Goal: Ask a question

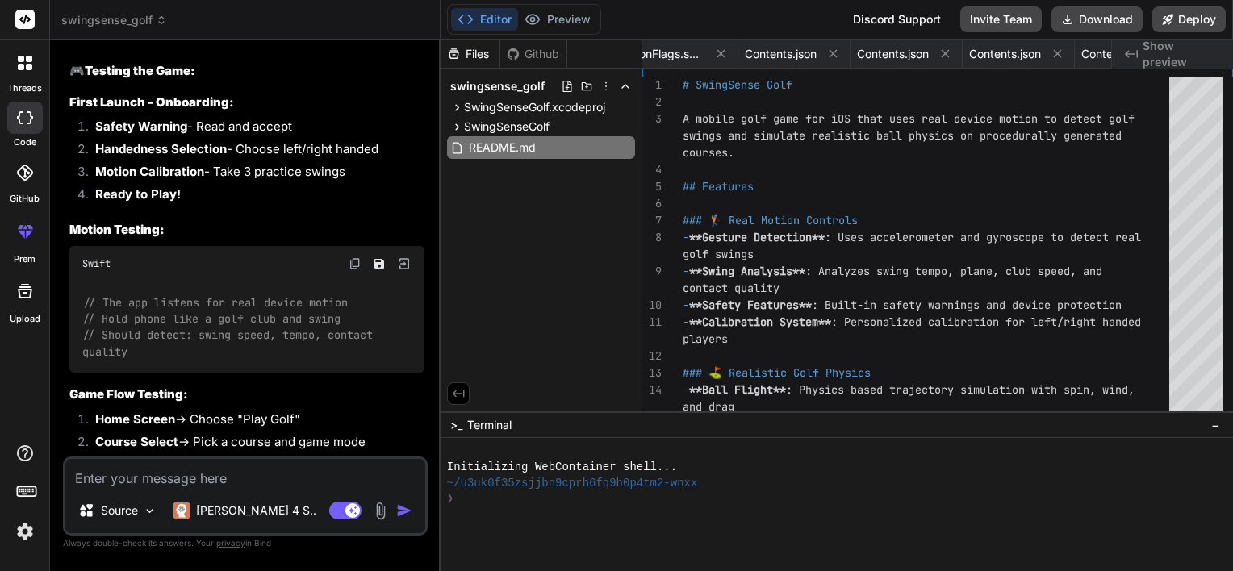
scroll to position [5350, 0]
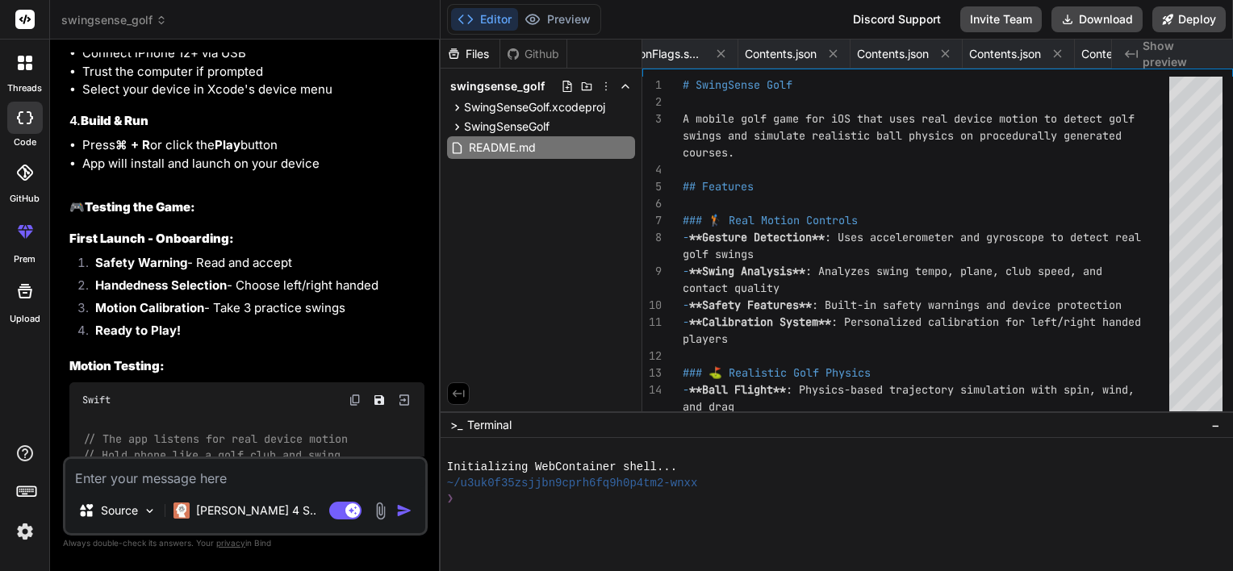
click at [1163, 52] on span "Show preview" at bounding box center [1181, 54] width 77 height 32
click at [168, 481] on textarea at bounding box center [245, 473] width 360 height 29
type textarea "h"
type textarea "x"
type textarea "ho"
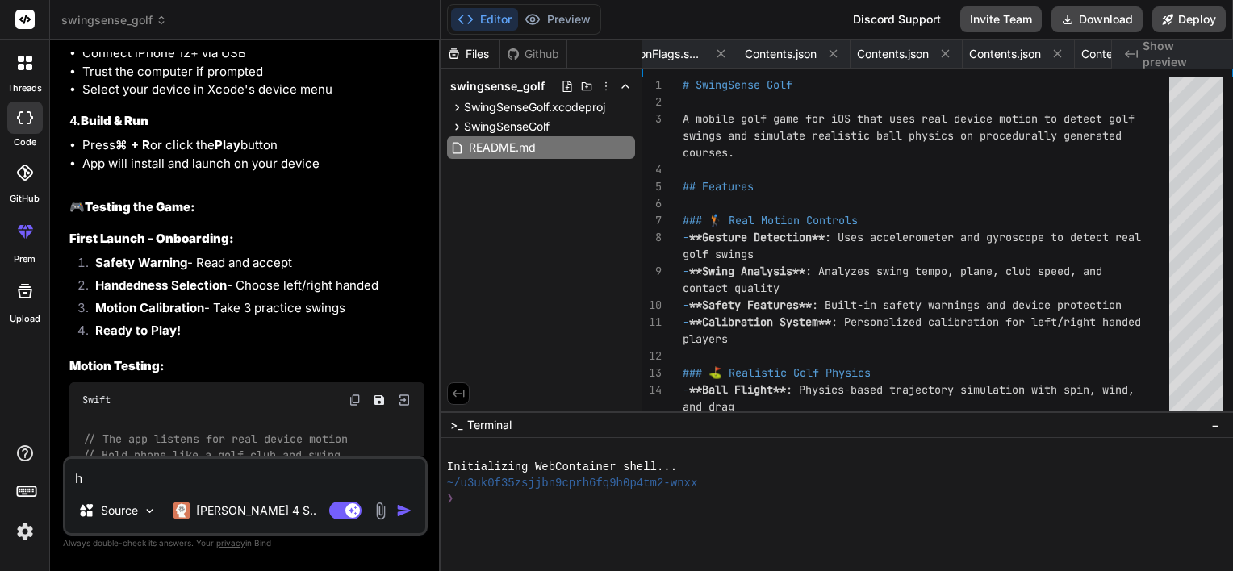
type textarea "x"
type textarea "how"
type textarea "x"
type textarea "how"
type textarea "x"
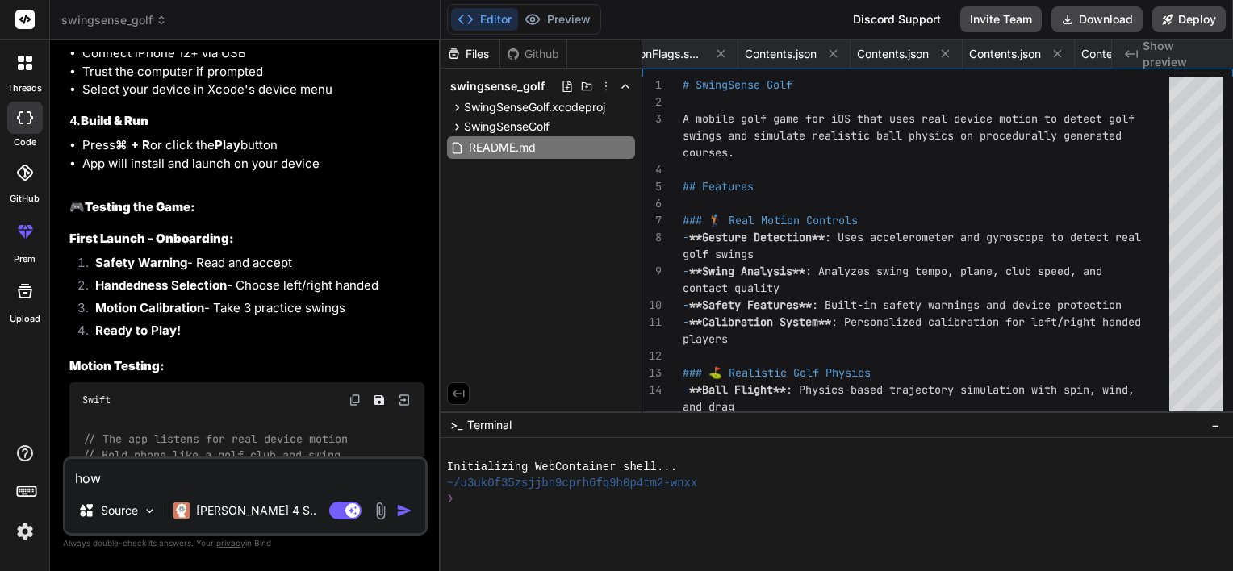
type textarea "how d"
type textarea "x"
type textarea "how do"
type textarea "x"
type textarea "how do"
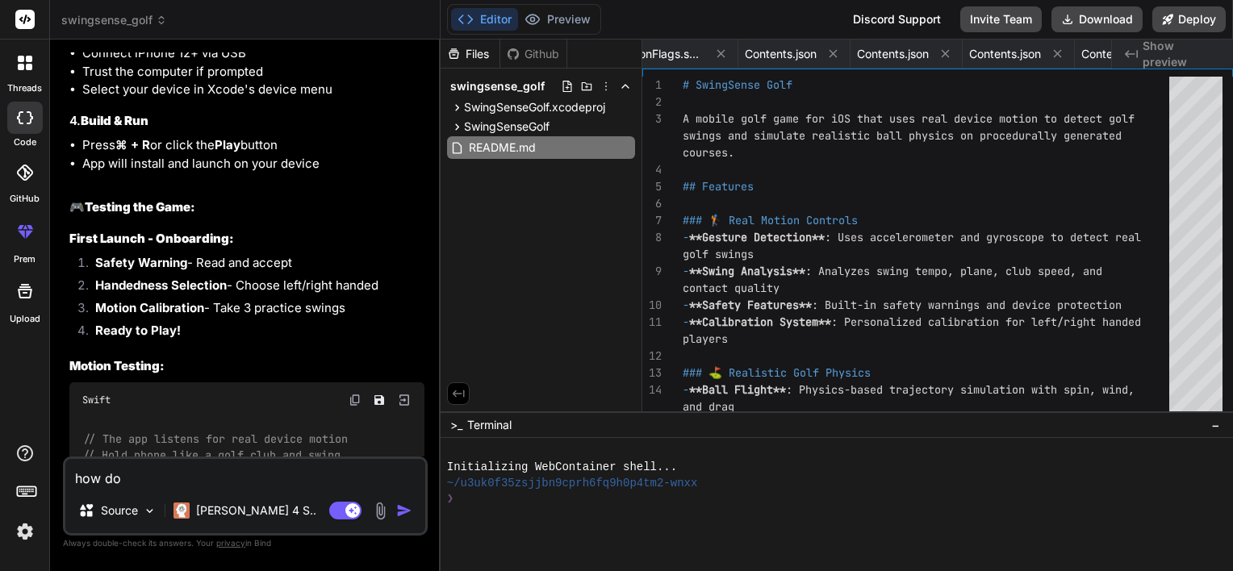
type textarea "x"
type textarea "how do i"
type textarea "x"
type textarea "how do i"
type textarea "x"
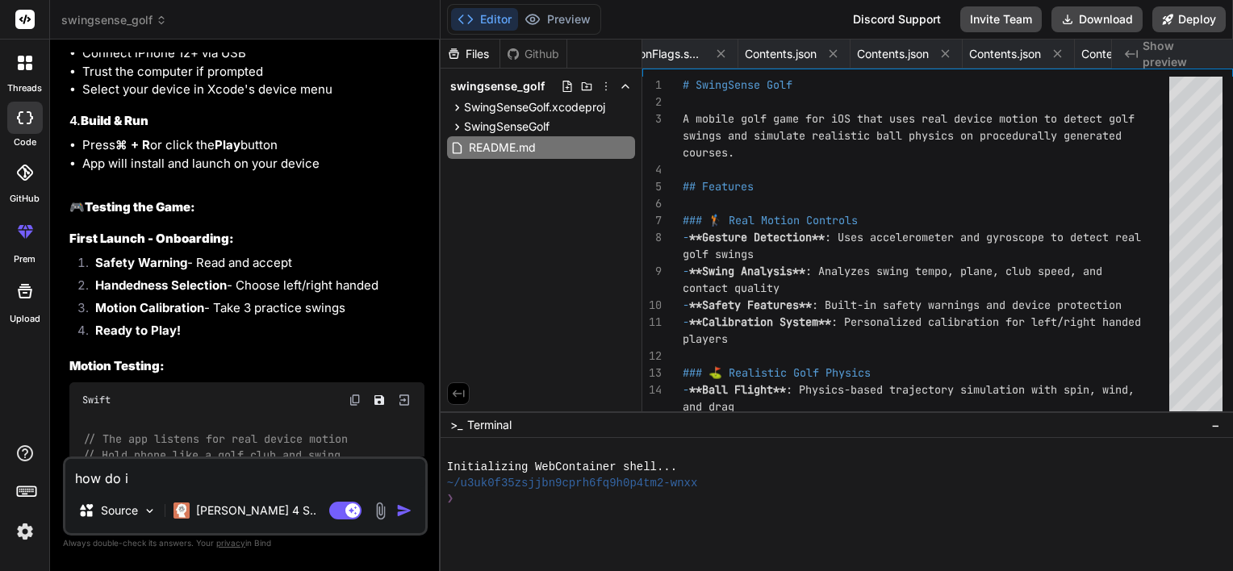
type textarea "how do i g"
type textarea "x"
type textarea "how do i ge"
type textarea "x"
type textarea "how do i gen"
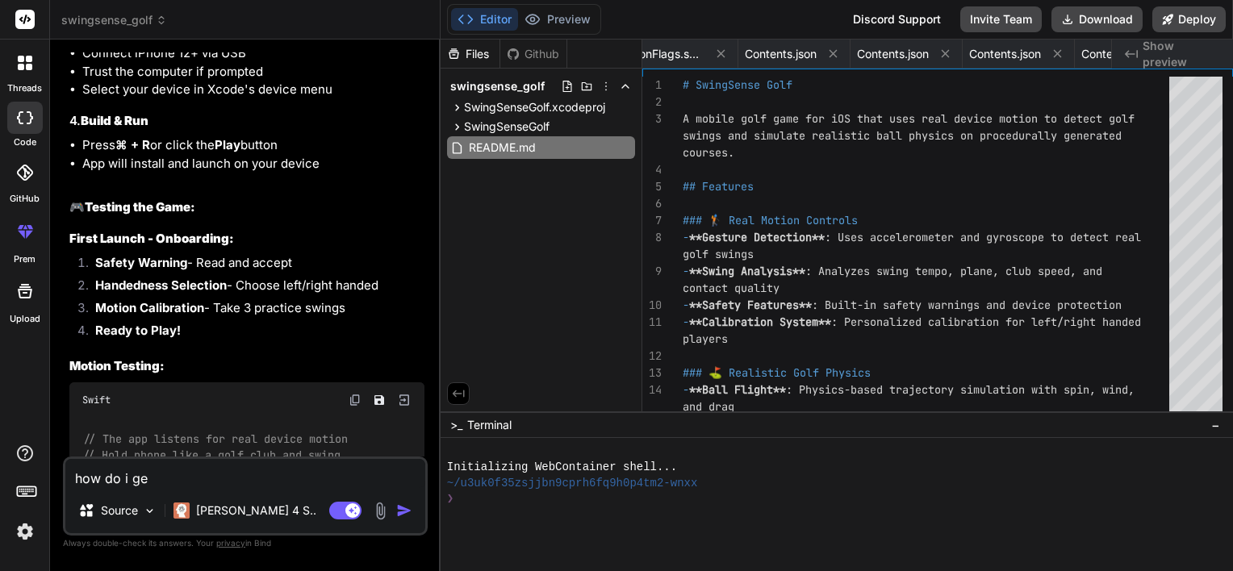
type textarea "x"
type textarea "how do i gene"
type textarea "x"
type textarea "how do i gener"
type textarea "x"
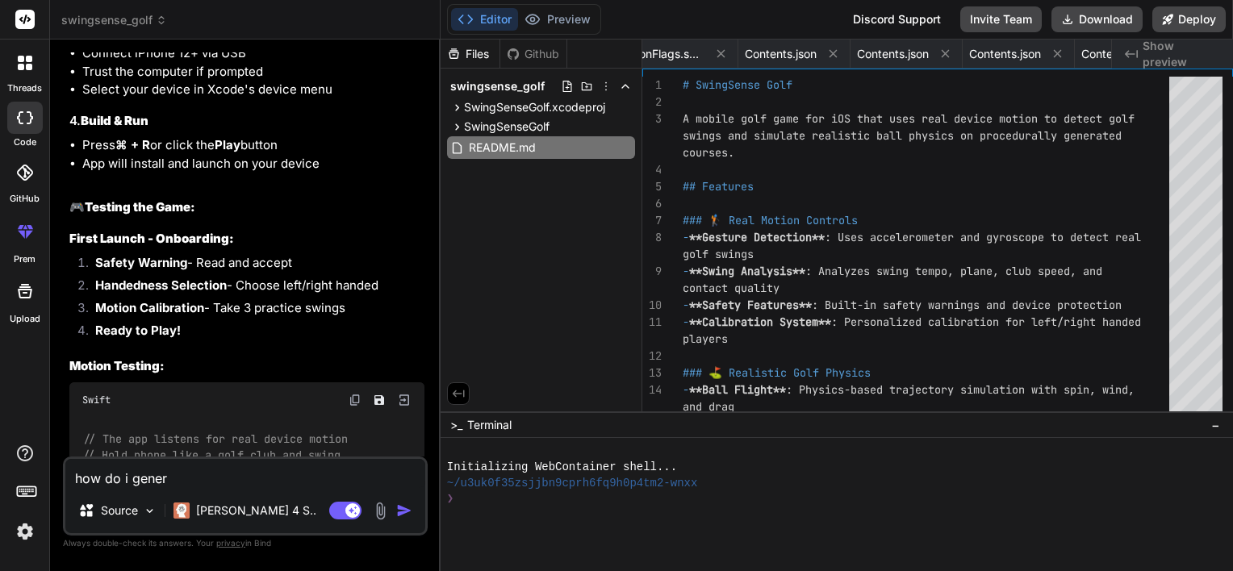
type textarea "how do i genera"
type textarea "x"
type textarea "how do i generat"
type textarea "x"
type textarea "how do i generate"
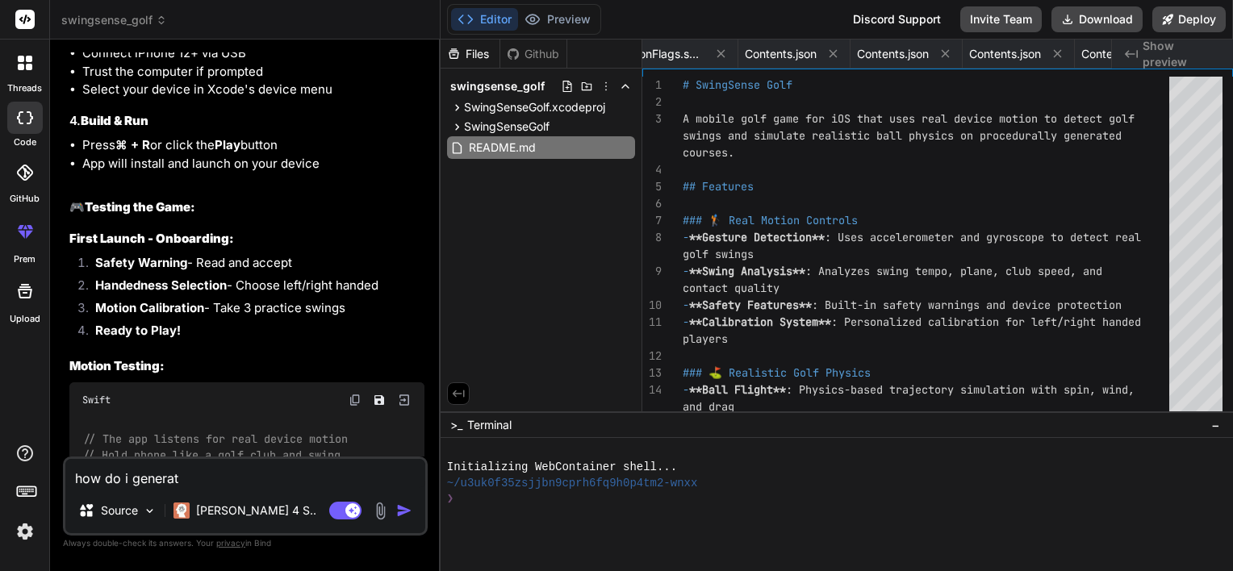
type textarea "x"
type textarea "how do i generate"
type textarea "x"
type textarea "how do i generate a"
type textarea "x"
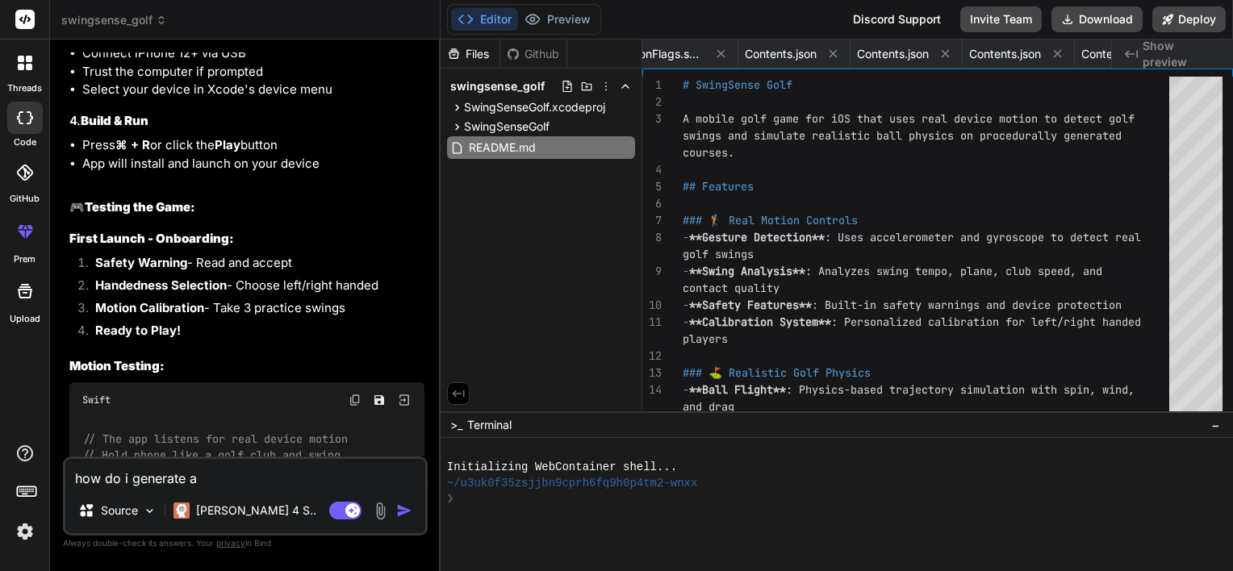
type textarea "how do i generate a"
type textarea "x"
type textarea "how do i generate a p"
type textarea "x"
type textarea "how do i generate a pr"
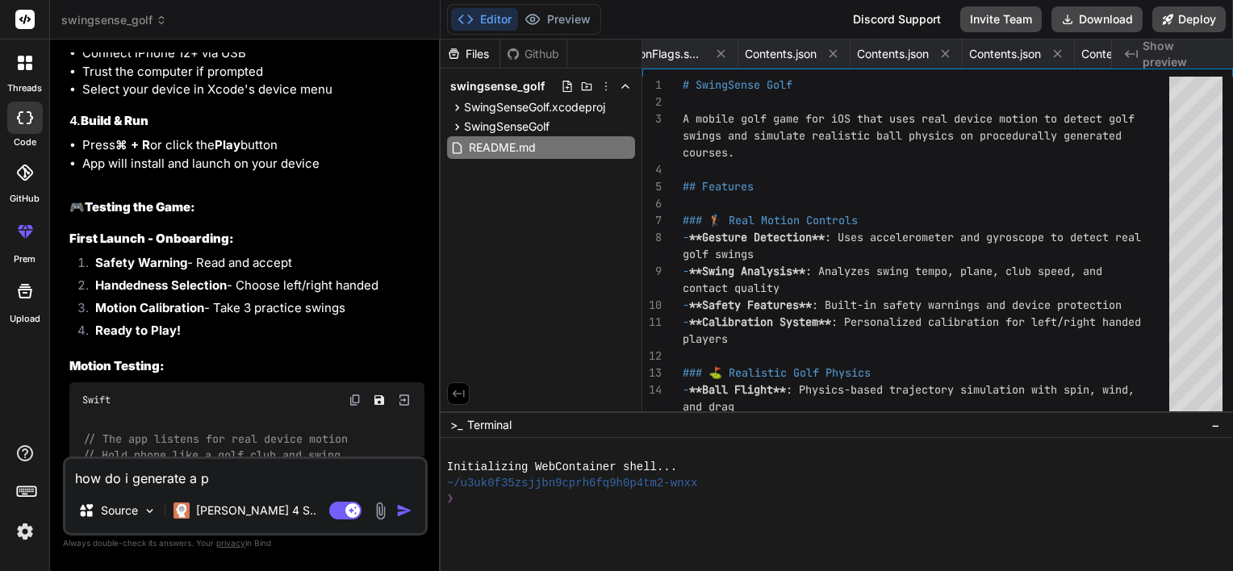
type textarea "x"
type textarea "how do i generate a pre"
type textarea "x"
type textarea "how do i generate a prev"
type textarea "x"
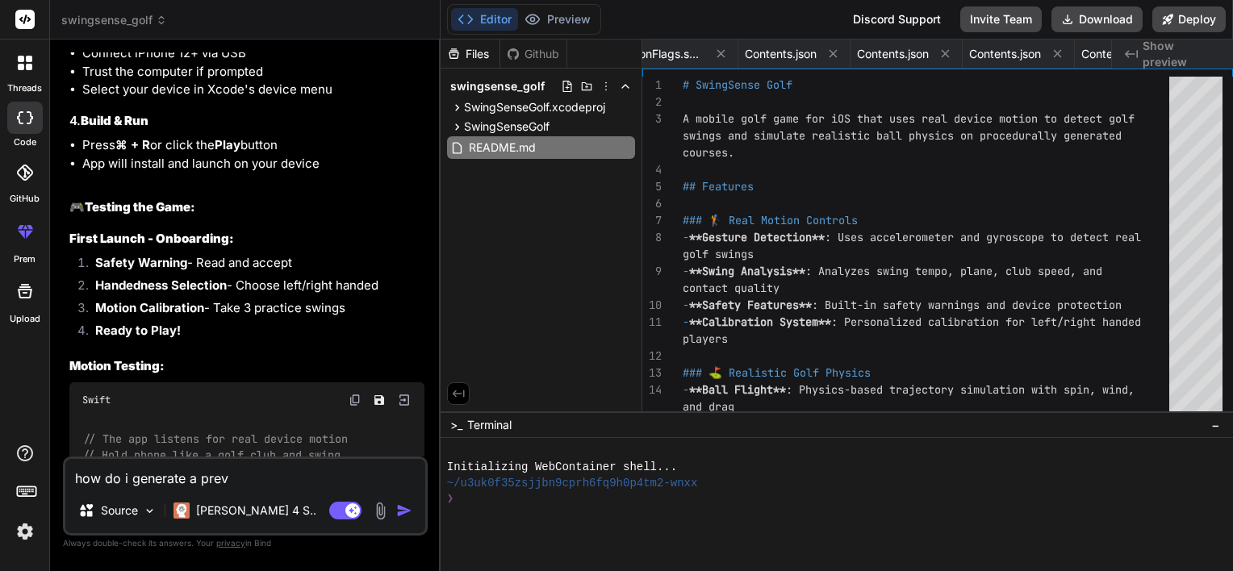
type textarea "how do i generate a previ"
type textarea "x"
type textarea "how do i generate a previe"
type textarea "x"
type textarea "how do i generate a preview"
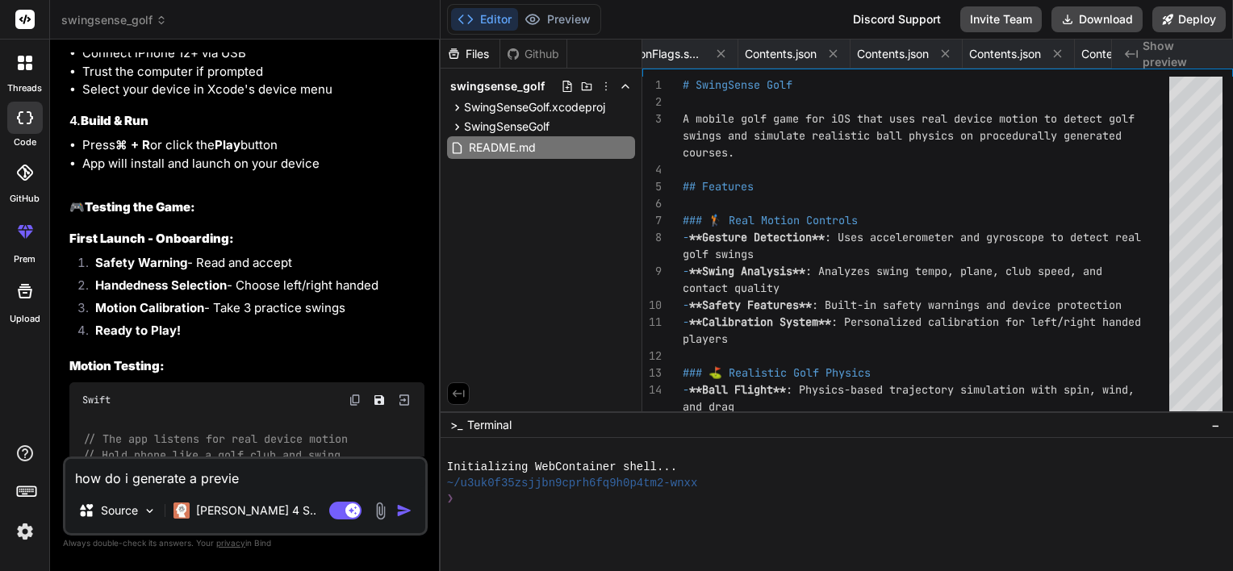
type textarea "x"
type textarea "how do i generate a preview?"
type textarea "x"
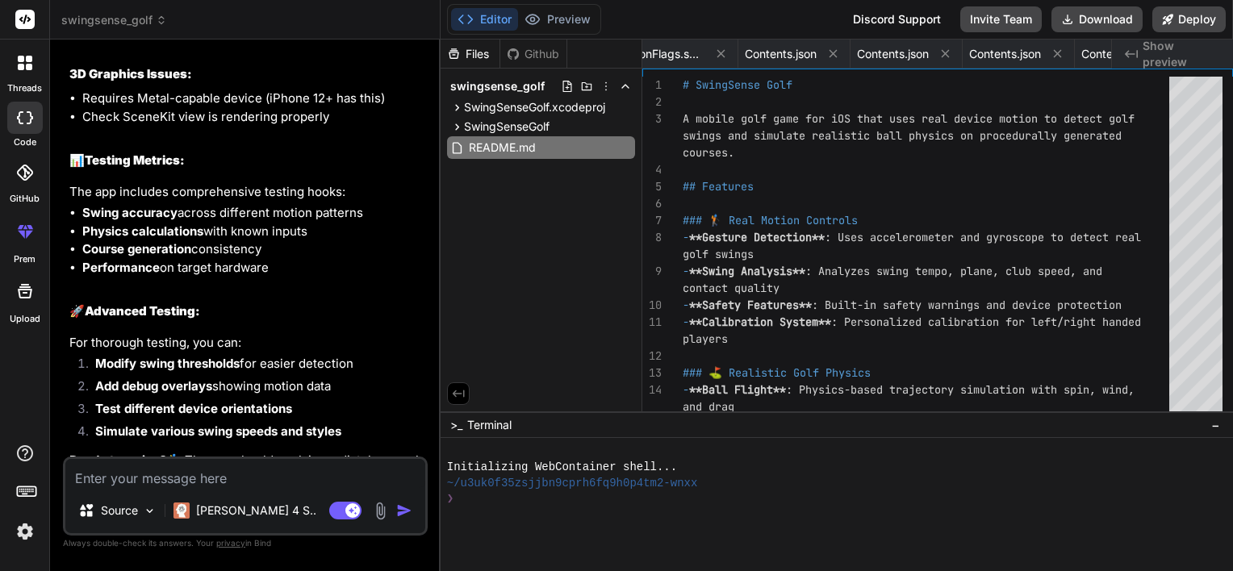
scroll to position [7051, 0]
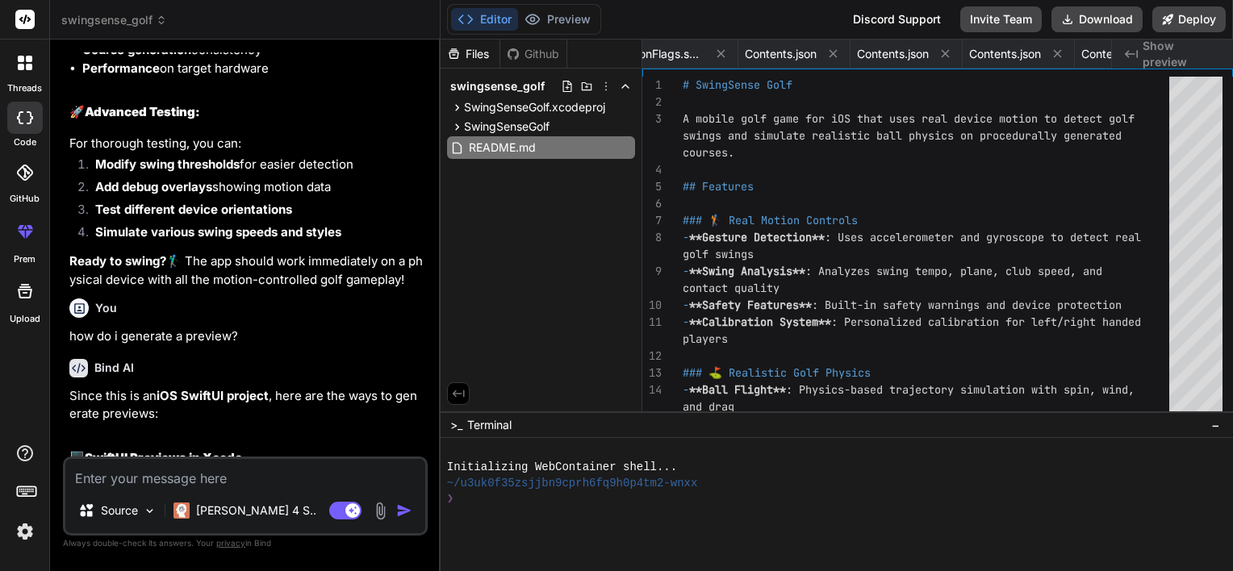
type textarea "x"
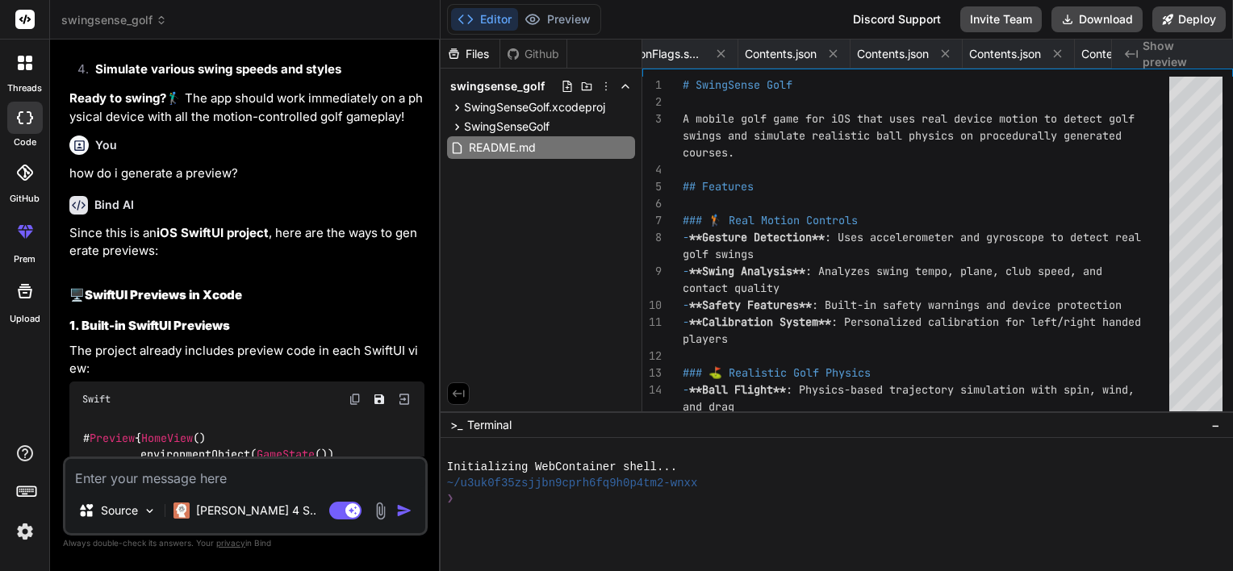
scroll to position [7295, 0]
